Goal: Information Seeking & Learning: Learn about a topic

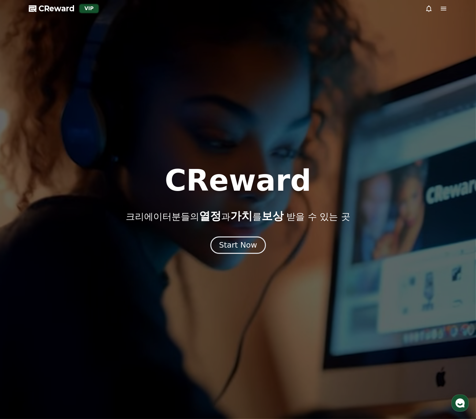
click at [235, 239] on button "Start Now" at bounding box center [237, 244] width 55 height 17
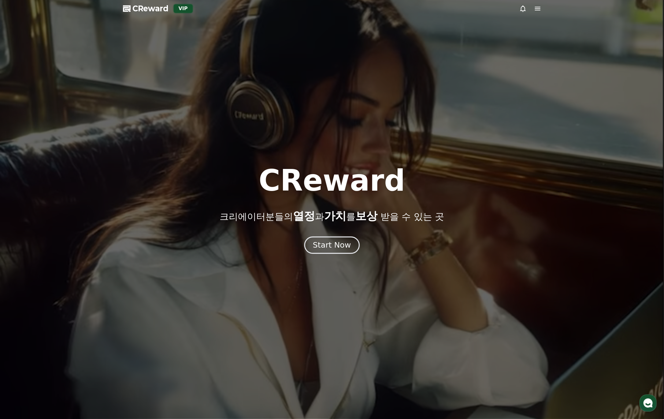
click at [329, 245] on div "Start Now" at bounding box center [332, 245] width 38 height 10
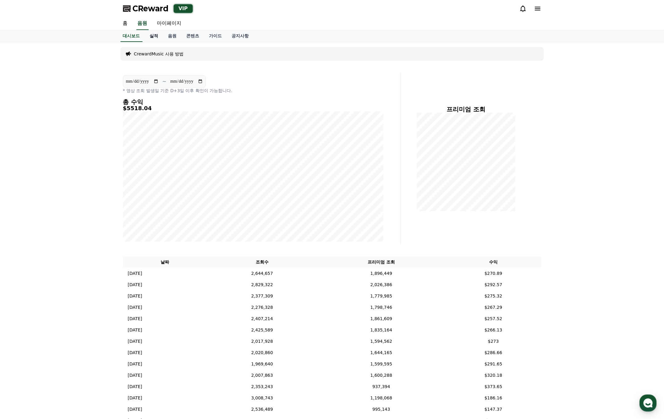
click at [159, 36] on link "실적" at bounding box center [154, 36] width 18 height 12
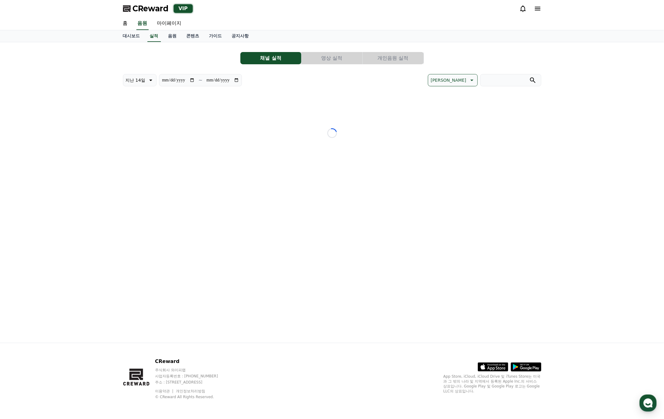
click at [404, 61] on button "개인음원 실적" at bounding box center [393, 58] width 61 height 12
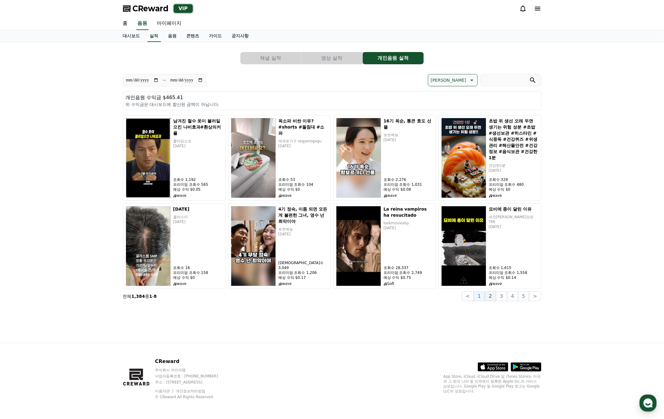
click at [490, 295] on button "2" at bounding box center [490, 296] width 11 height 10
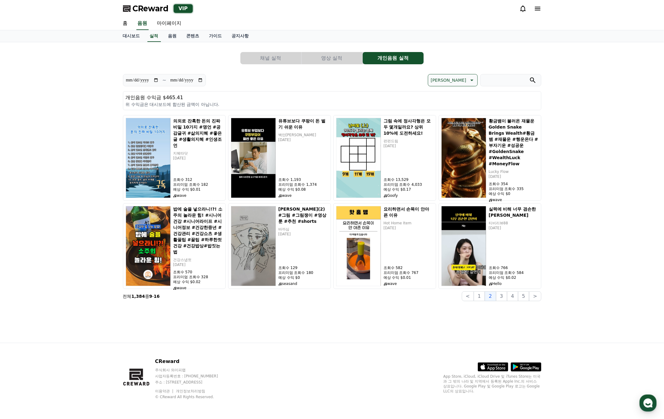
click at [266, 58] on button "채널 실적" at bounding box center [270, 58] width 61 height 12
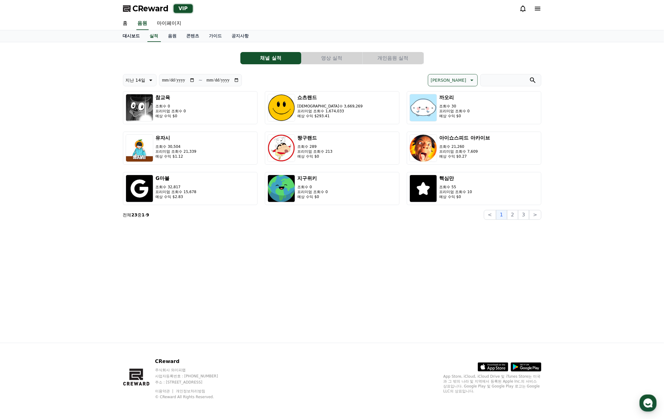
click at [136, 35] on link "대시보드" at bounding box center [131, 36] width 27 height 12
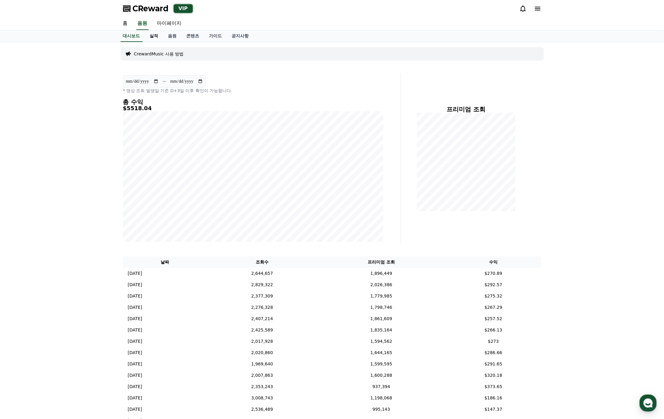
click at [155, 38] on link "실적" at bounding box center [154, 36] width 18 height 12
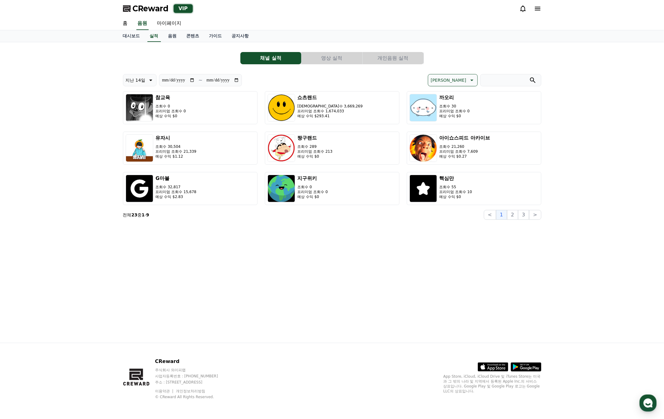
click at [521, 8] on icon at bounding box center [523, 9] width 6 height 6
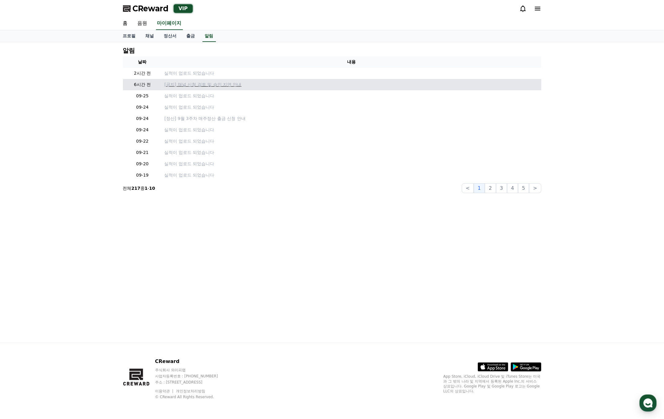
click at [211, 84] on p "[공지] 채널 신청 검토 및 승인 지연 안내" at bounding box center [352, 84] width 375 height 6
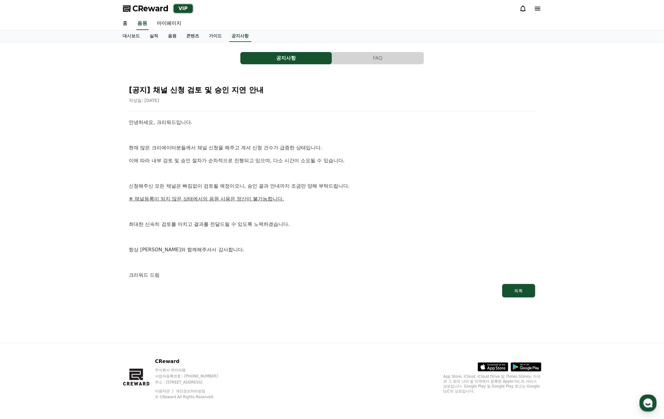
drag, startPoint x: 133, startPoint y: 145, endPoint x: 127, endPoint y: 145, distance: 6.1
click at [132, 145] on p "현재 많은 크리에이터분들께서 채널 신청을 해주고 계셔 신청 건수가 급증한 상태입니다." at bounding box center [332, 148] width 406 height 8
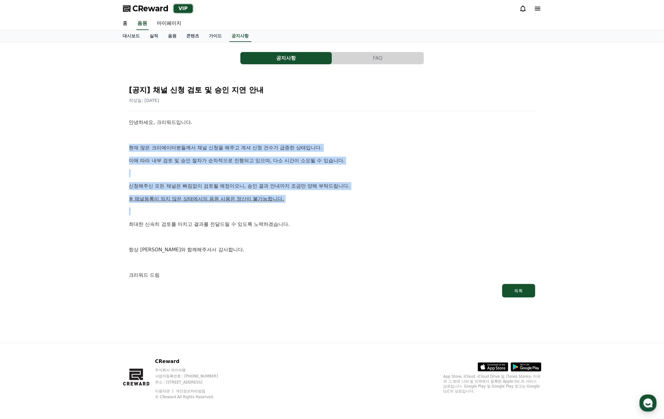
drag, startPoint x: 121, startPoint y: 145, endPoint x: 301, endPoint y: 210, distance: 191.1
click at [301, 210] on div "공지사항 FAQ [공지] 채널 신청 검토 및 승인 지연 안내 작성일: 2025-09-26 안녕하세요, 크리워드입니다. 현재 많은 크리에이터분들…" at bounding box center [332, 175] width 423 height 261
click at [301, 210] on p at bounding box center [332, 211] width 406 height 8
drag, startPoint x: 301, startPoint y: 202, endPoint x: 130, endPoint y: 146, distance: 179.8
click at [130, 146] on div "안녕하세요, 크리워드입니다. 현재 많은 크리에이터분들께서 채널 신청을 해주고 계셔 신청 건수가 급증한 상태입니다. 이에 따라 내부 검토 및 승…" at bounding box center [332, 198] width 406 height 161
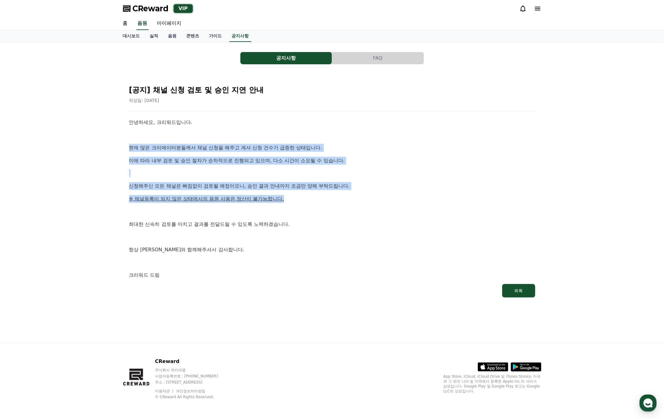
click at [130, 146] on p "현재 많은 크리에이터분들께서 채널 신청을 해주고 계셔 신청 건수가 급증한 상태입니다." at bounding box center [332, 148] width 406 height 8
drag, startPoint x: 130, startPoint y: 146, endPoint x: 361, endPoint y: 181, distance: 233.9
click at [361, 181] on div "안녕하세요, 크리워드입니다. 현재 많은 크리에이터분들께서 채널 신청을 해주고 계셔 신청 건수가 급증한 상태입니다. 이에 따라 내부 검토 및 승…" at bounding box center [332, 198] width 406 height 161
drag, startPoint x: 370, startPoint y: 187, endPoint x: 119, endPoint y: 135, distance: 255.9
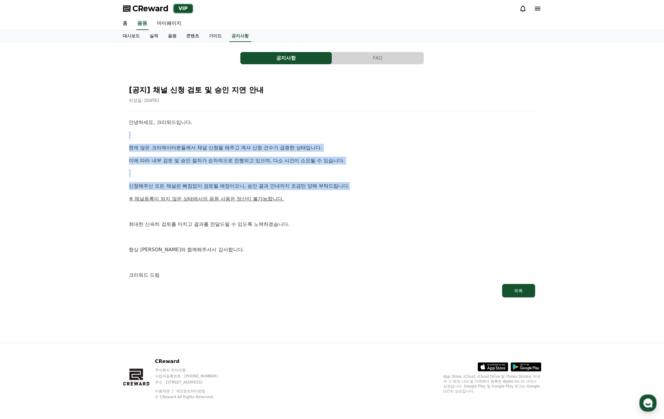
click at [119, 135] on div "공지사항 FAQ [공지] 채널 신청 검토 및 승인 지연 안내 작성일: 2025-09-26 안녕하세요, 크리워드입니다. 현재 많은 크리에이터분들…" at bounding box center [332, 192] width 428 height 300
click at [285, 61] on button "공지사항" at bounding box center [285, 58] width 91 height 12
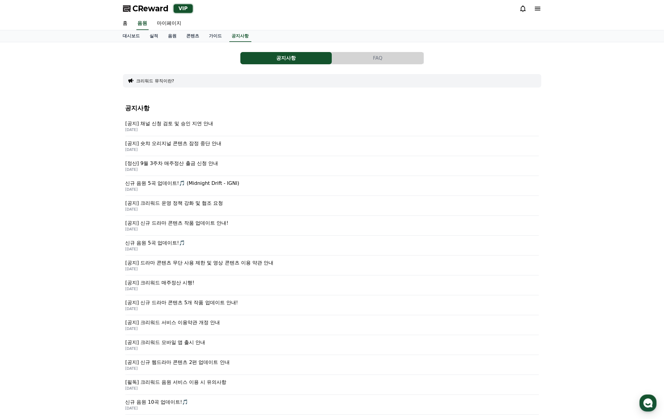
click at [393, 63] on button "FAQ" at bounding box center [377, 58] width 91 height 12
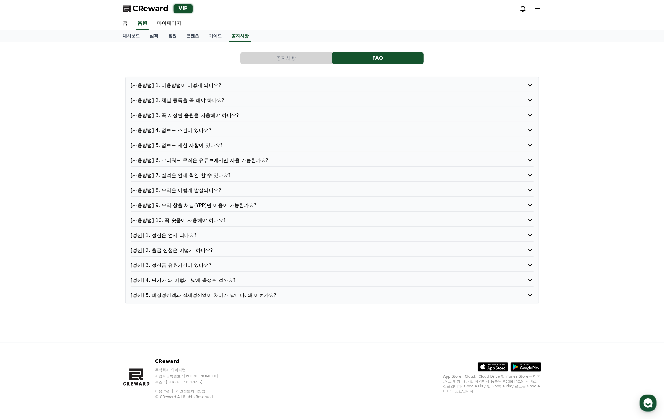
click at [289, 60] on button "공지사항" at bounding box center [285, 58] width 91 height 12
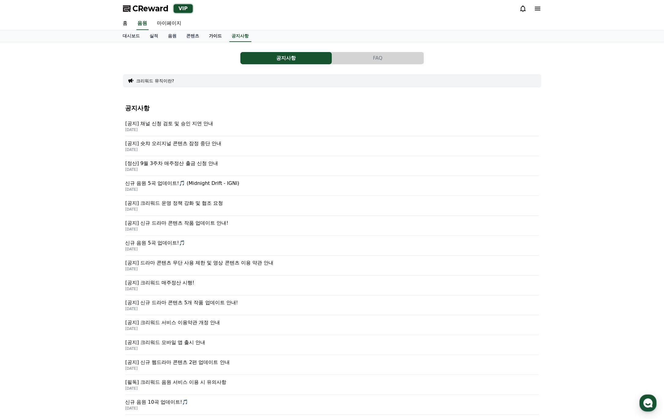
click at [218, 36] on link "가이드" at bounding box center [215, 36] width 23 height 12
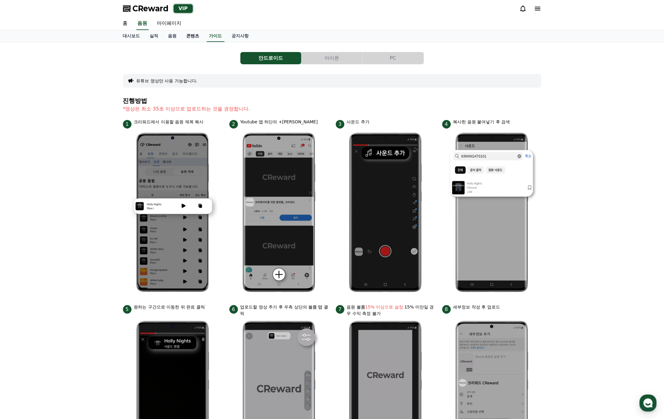
click at [187, 36] on link "콘텐츠" at bounding box center [193, 36] width 23 height 12
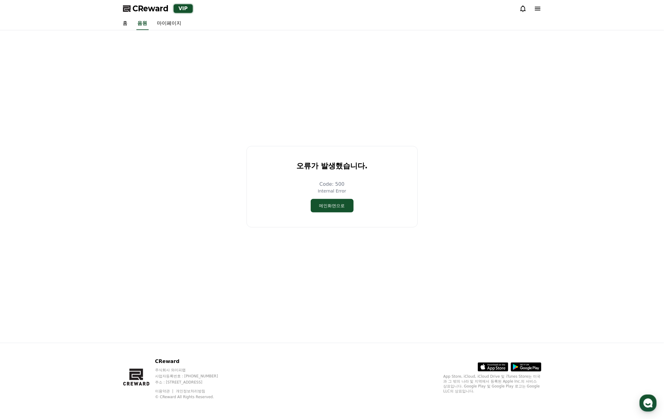
click at [170, 37] on div "오류가 발생했습니다. Code: 500 Internal Error 메인화면으로" at bounding box center [332, 186] width 423 height 307
click at [145, 21] on link "음원" at bounding box center [142, 23] width 12 height 13
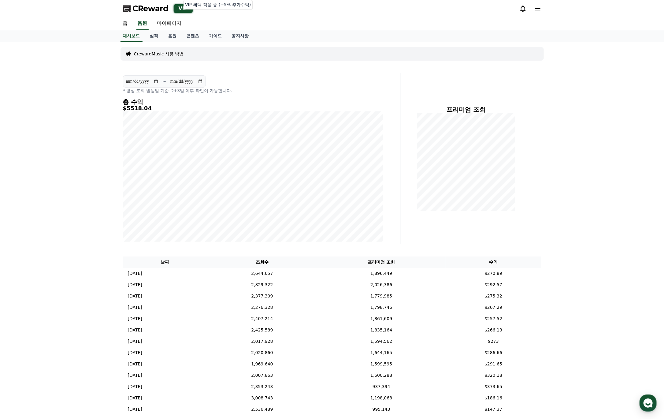
click at [181, 9] on div "VIP" at bounding box center [183, 8] width 19 height 9
